Goal: Task Accomplishment & Management: Use online tool/utility

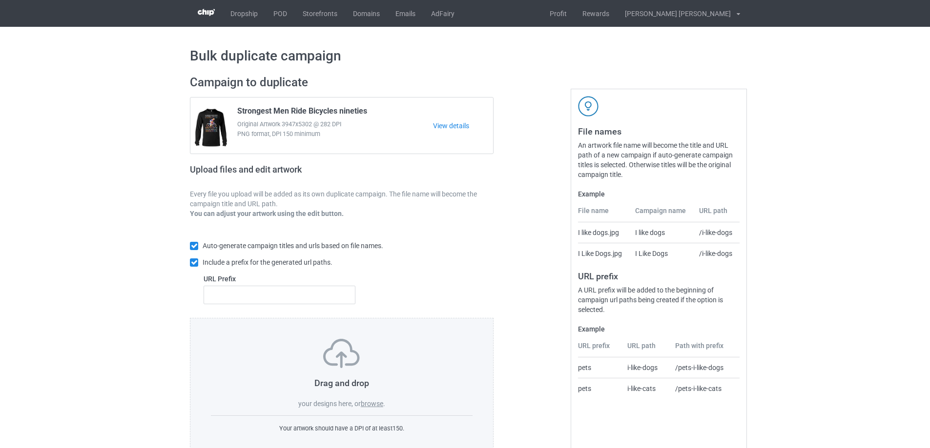
click at [382, 403] on label "browse" at bounding box center [372, 404] width 22 height 8
click at [0, 0] on input "browse" at bounding box center [0, 0] width 0 height 0
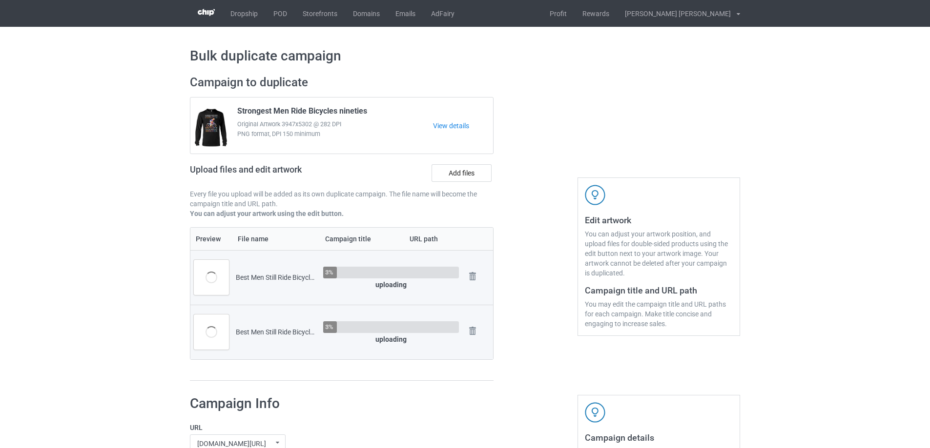
scroll to position [98, 0]
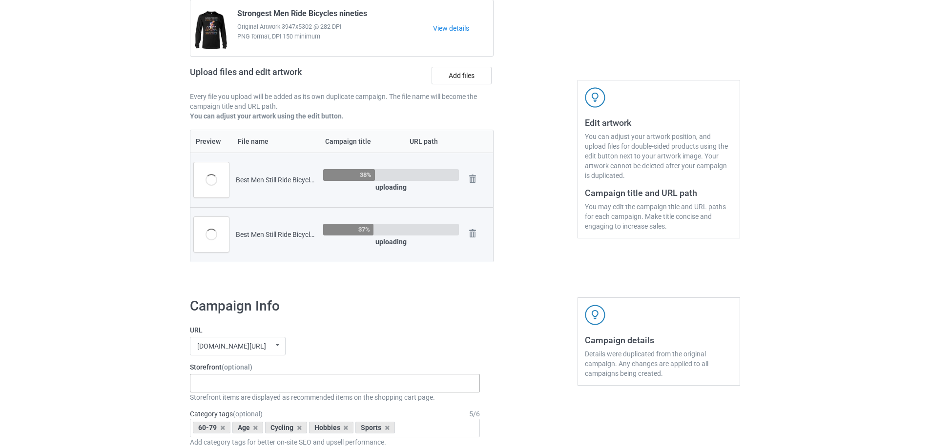
click at [235, 386] on div "Gifts For Hunter 2025 Gifts For Bikers No Hobby [DATE] Hide And Seek World Cham…" at bounding box center [335, 383] width 290 height 19
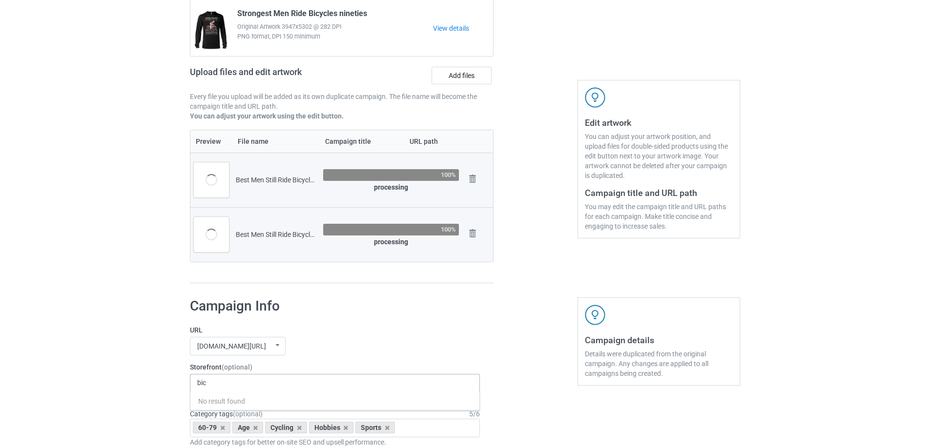
drag, startPoint x: 235, startPoint y: 386, endPoint x: 195, endPoint y: 387, distance: 40.5
click at [195, 387] on div "bic No result found" at bounding box center [335, 383] width 290 height 19
type input "b"
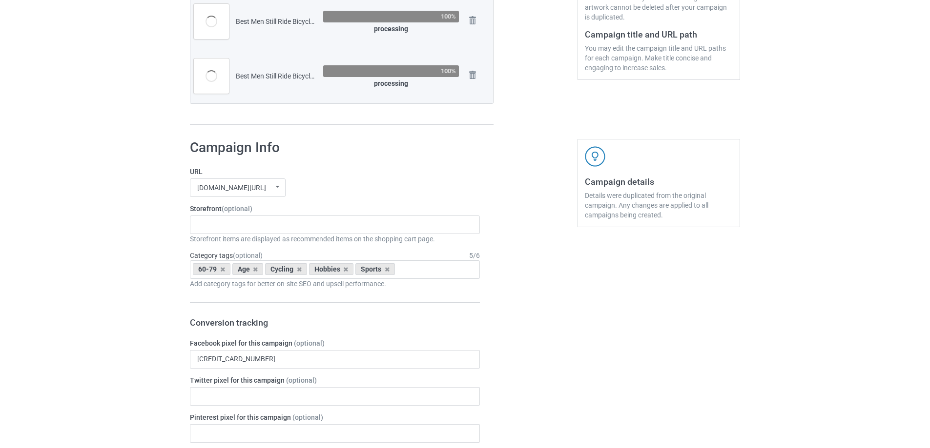
scroll to position [199, 0]
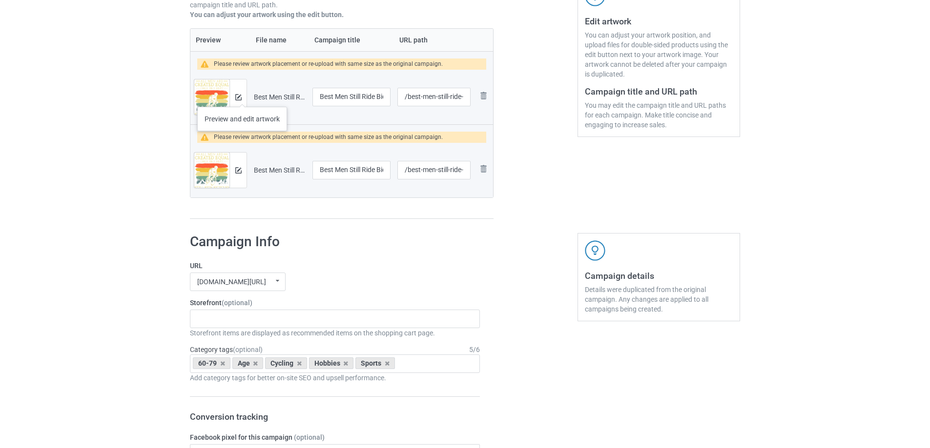
click at [242, 97] on div at bounding box center [237, 97] width 17 height 35
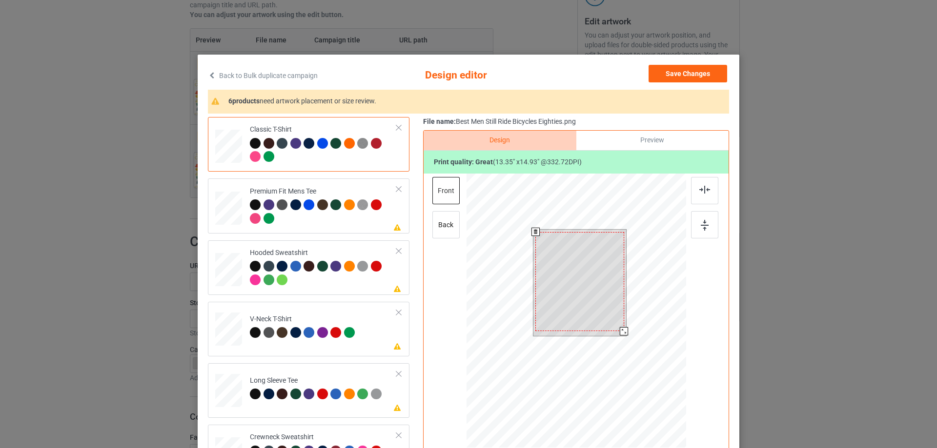
drag, startPoint x: 620, startPoint y: 334, endPoint x: 614, endPoint y: 335, distance: 6.4
click at [614, 335] on div at bounding box center [579, 283] width 93 height 106
click at [611, 285] on div at bounding box center [581, 279] width 89 height 99
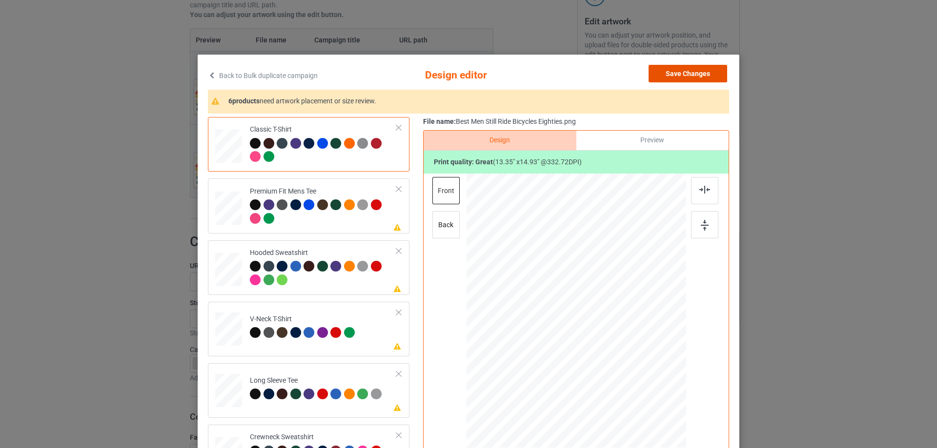
click at [692, 73] on button "Save Changes" at bounding box center [688, 74] width 79 height 18
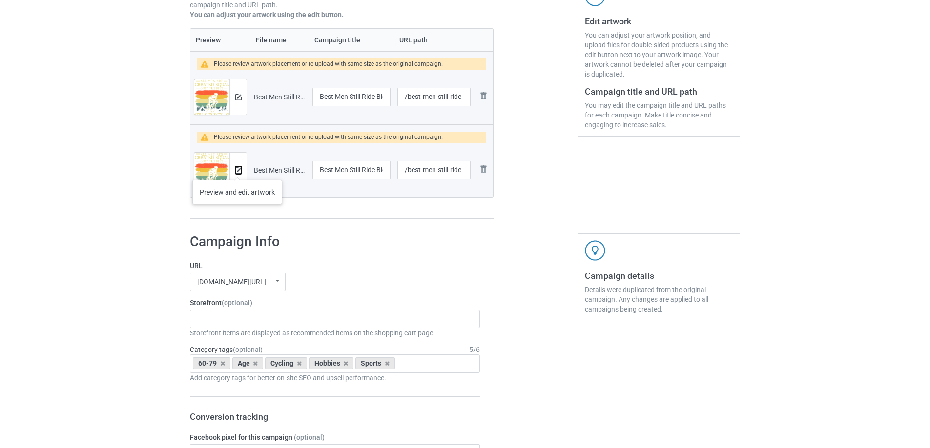
click at [237, 170] on img at bounding box center [238, 170] width 6 height 6
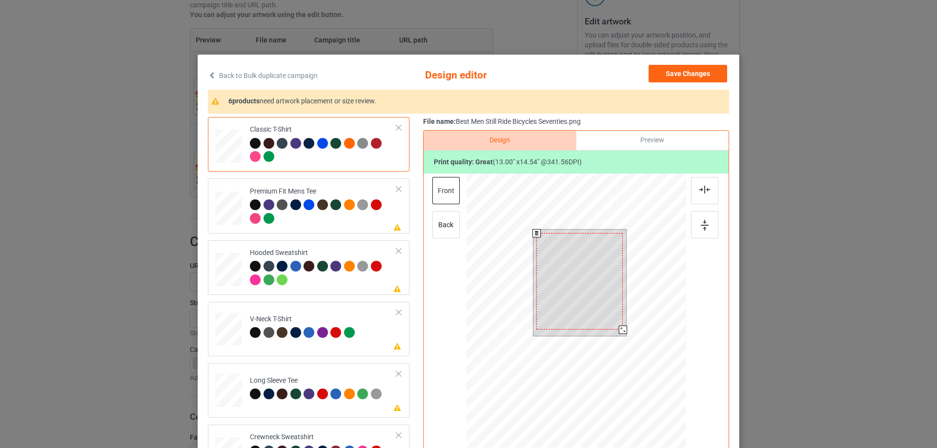
drag, startPoint x: 619, startPoint y: 332, endPoint x: 619, endPoint y: 326, distance: 6.3
click at [619, 326] on div at bounding box center [623, 330] width 8 height 8
click at [589, 262] on div at bounding box center [579, 281] width 86 height 97
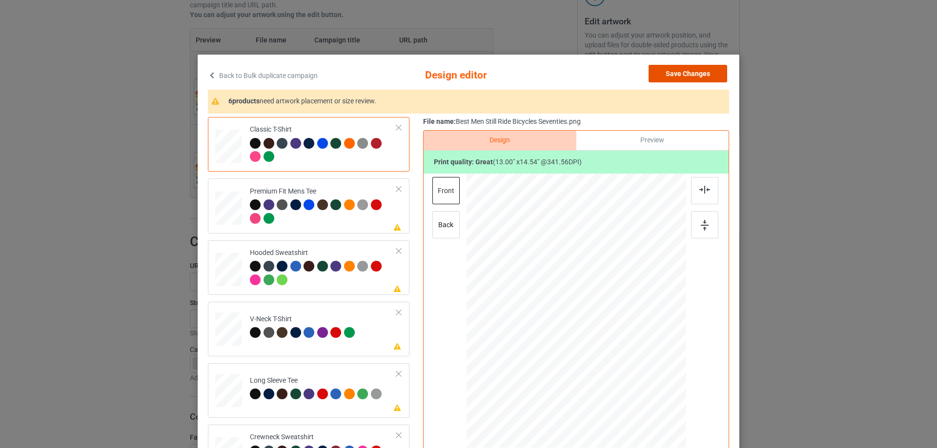
click at [697, 71] on button "Save Changes" at bounding box center [688, 74] width 79 height 18
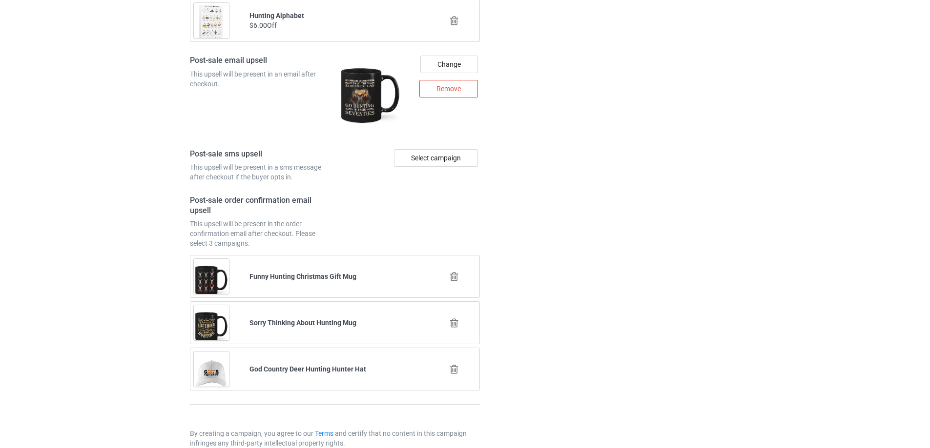
scroll to position [1407, 0]
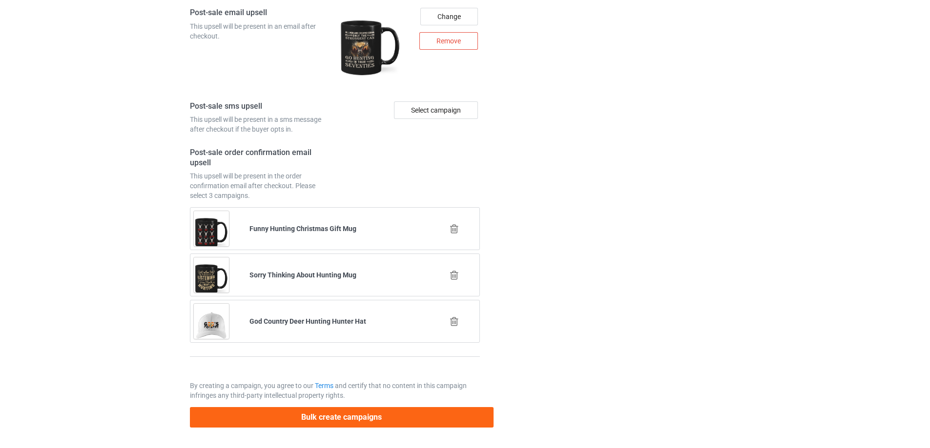
click at [298, 416] on button "Bulk create campaigns" at bounding box center [342, 417] width 304 height 20
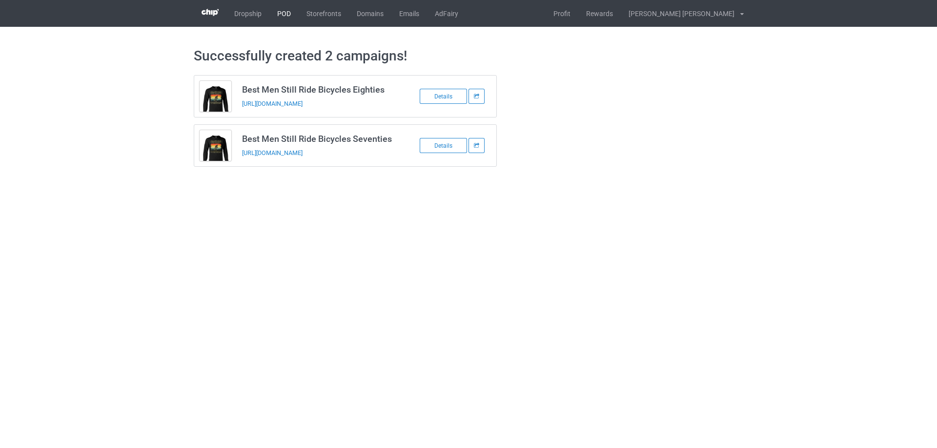
click at [277, 8] on link "POD" at bounding box center [283, 13] width 29 height 27
